Goal: Entertainment & Leisure: Consume media (video, audio)

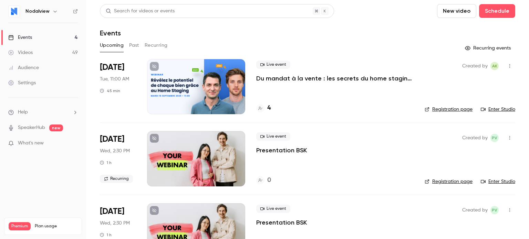
click at [211, 84] on div at bounding box center [196, 86] width 98 height 55
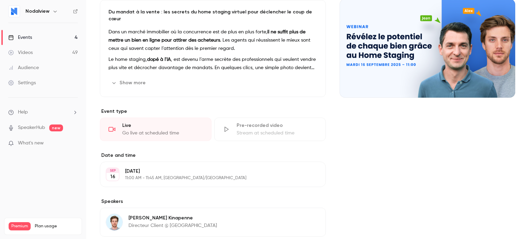
scroll to position [34, 0]
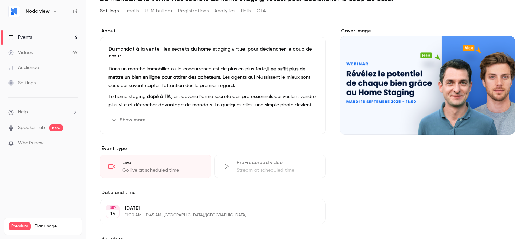
click at [400, 85] on div "Cover image" at bounding box center [428, 81] width 176 height 107
click at [0, 0] on input "Cover image" at bounding box center [0, 0] width 0 height 0
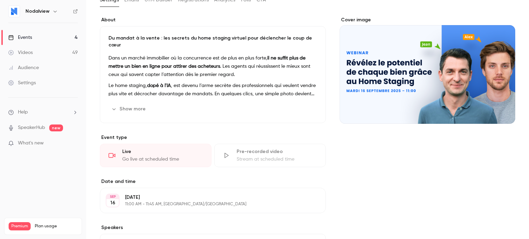
scroll to position [0, 0]
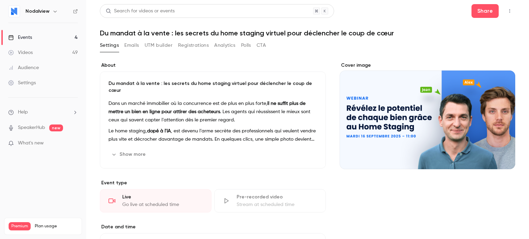
click at [267, 201] on div "Stream at scheduled time" at bounding box center [277, 204] width 81 height 7
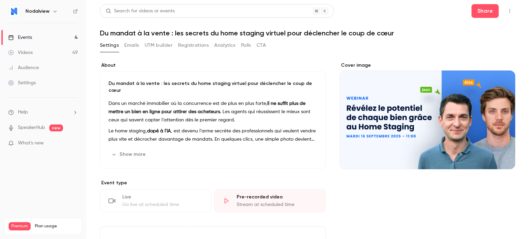
click at [215, 197] on div "Pre-recorded video Stream at scheduled time" at bounding box center [270, 200] width 112 height 23
drag, startPoint x: 231, startPoint y: 195, endPoint x: 225, endPoint y: 193, distance: 6.8
click at [225, 193] on div "Pre-recorded video Stream at scheduled time" at bounding box center [270, 200] width 112 height 23
click at [225, 198] on icon at bounding box center [226, 201] width 7 height 7
click at [199, 194] on div "Live" at bounding box center [162, 197] width 81 height 7
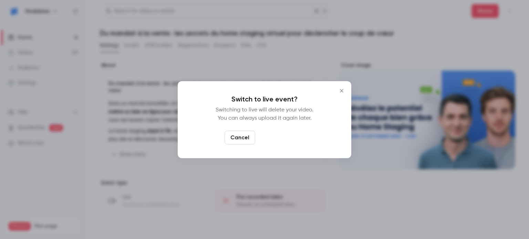
click at [270, 136] on button "Switch to live" at bounding box center [281, 138] width 46 height 14
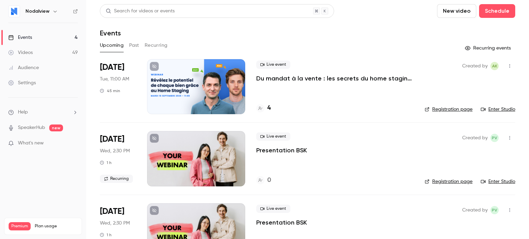
click at [132, 45] on button "Past" at bounding box center [134, 45] width 10 height 11
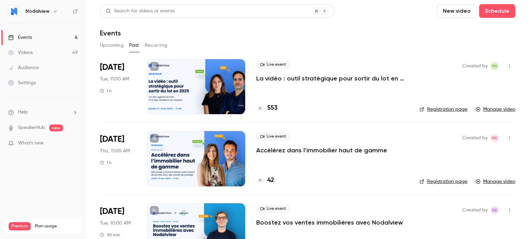
click at [158, 46] on button "Recurring" at bounding box center [156, 45] width 23 height 11
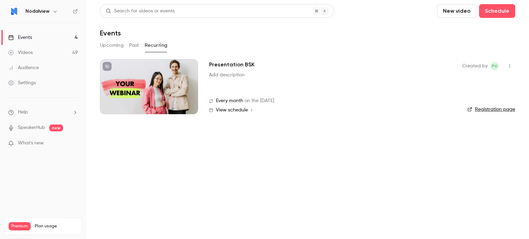
click at [136, 46] on button "Past" at bounding box center [134, 45] width 10 height 11
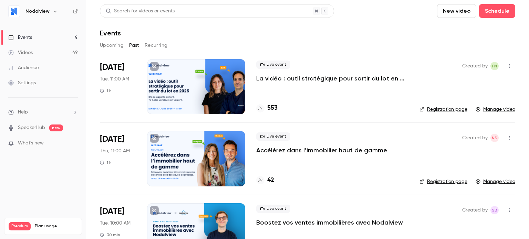
click at [109, 46] on button "Upcoming" at bounding box center [112, 45] width 24 height 11
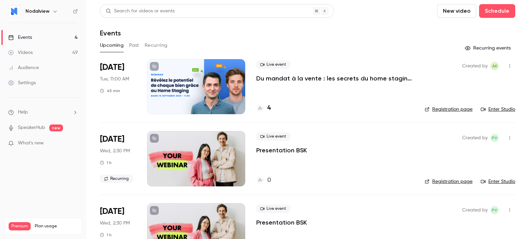
click at [132, 42] on button "Past" at bounding box center [134, 45] width 10 height 11
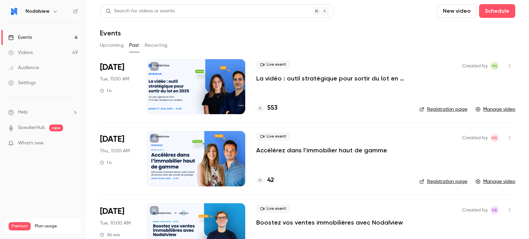
click at [149, 46] on button "Recurring" at bounding box center [156, 45] width 23 height 11
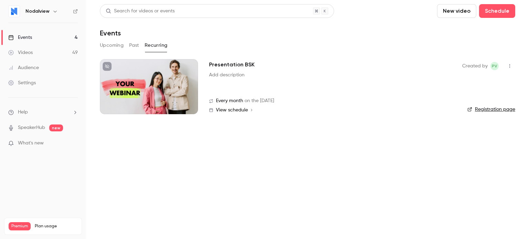
click at [41, 57] on link "Videos 49" at bounding box center [43, 52] width 86 height 15
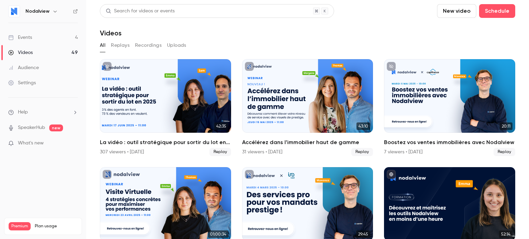
click at [43, 38] on link "Events 4" at bounding box center [43, 37] width 86 height 15
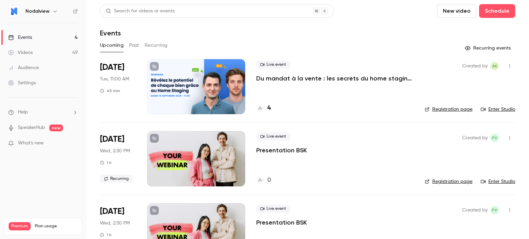
click at [44, 53] on link "Videos 49" at bounding box center [43, 52] width 86 height 15
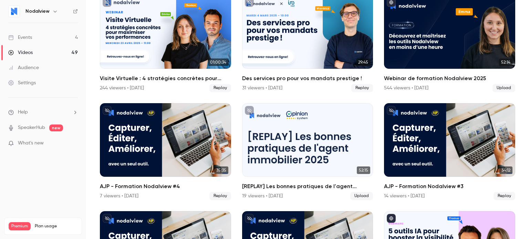
scroll to position [207, 0]
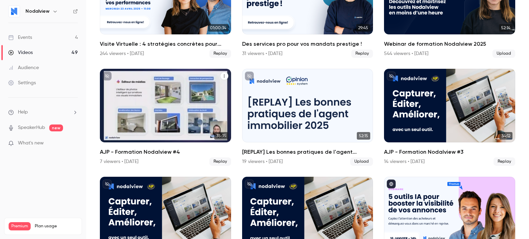
click at [159, 104] on div "AJP - Formation Nodalview #4" at bounding box center [165, 106] width 131 height 74
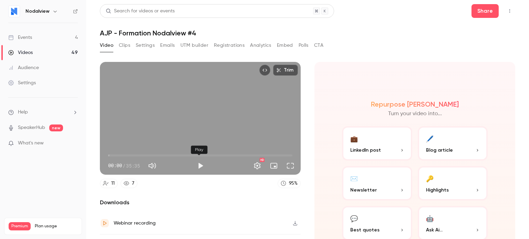
click at [199, 163] on button "Play" at bounding box center [201, 166] width 14 height 14
click at [288, 163] on button "Full screen" at bounding box center [290, 166] width 14 height 14
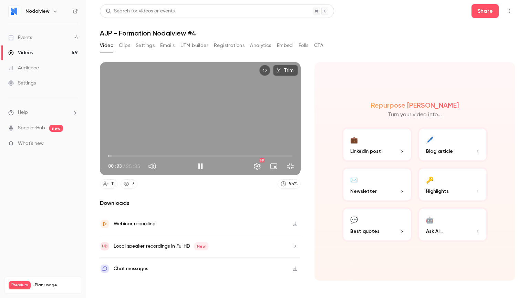
type input "***"
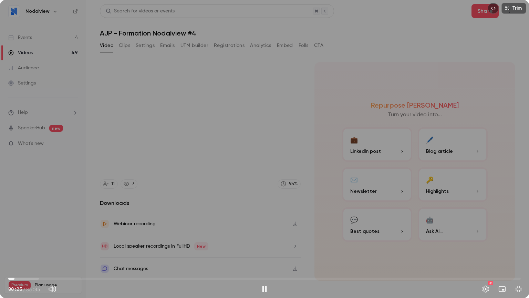
click at [103, 138] on div "Trim 00:25 00:25 / 35:35 HD" at bounding box center [264, 149] width 529 height 298
click at [521, 239] on button "Exit full screen" at bounding box center [519, 289] width 14 height 14
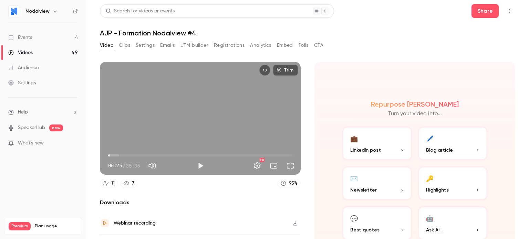
click at [202, 114] on div "Trim 00:25 00:25 / 35:35 HD" at bounding box center [200, 118] width 201 height 113
click at [202, 100] on div "Trim 02:04 02:04 / 35:35 HD" at bounding box center [200, 118] width 201 height 113
type input "*****"
